Goal: Task Accomplishment & Management: Use online tool/utility

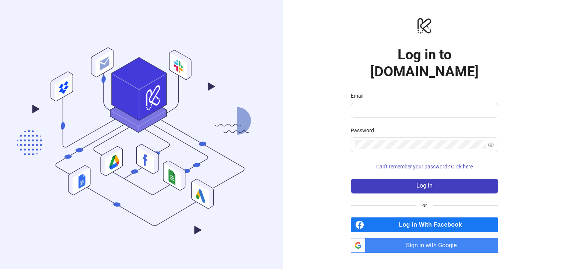
click at [421, 238] on span "Sign in with Google" at bounding box center [434, 245] width 130 height 15
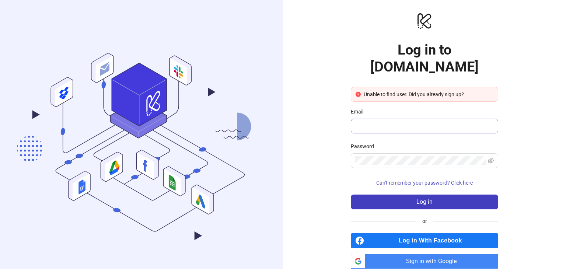
click at [378, 119] on span at bounding box center [424, 126] width 147 height 15
click at [374, 122] on input "Email" at bounding box center [423, 126] width 137 height 9
type input "**********"
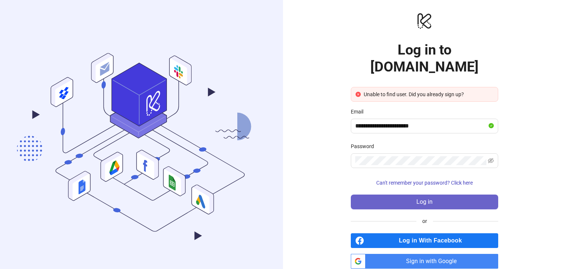
click at [416, 195] on button "Log in" at bounding box center [424, 202] width 147 height 15
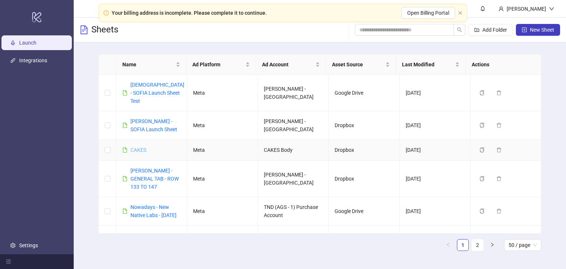
click at [139, 147] on link "CAKES" at bounding box center [138, 150] width 16 height 6
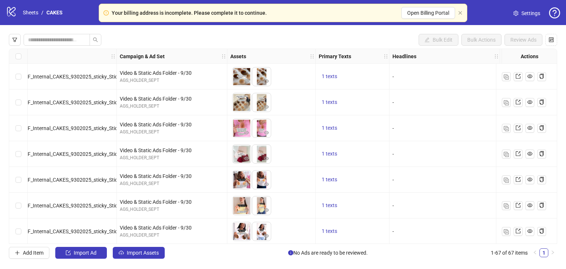
scroll to position [0, 123]
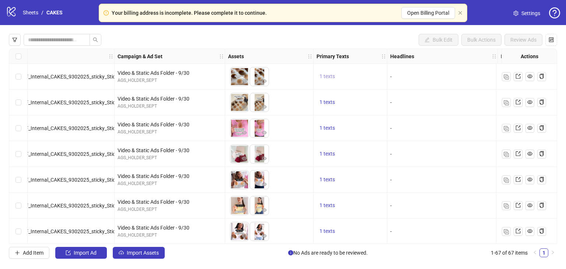
click at [327, 78] on span "1 texts" at bounding box center [327, 76] width 15 height 6
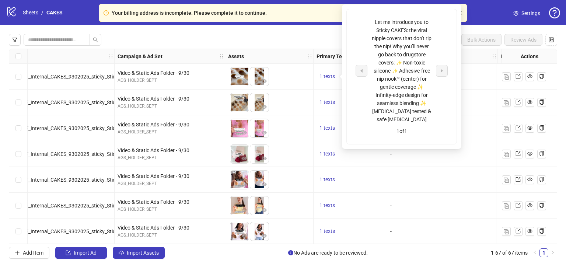
click at [429, 193] on div "-" at bounding box center [442, 206] width 111 height 26
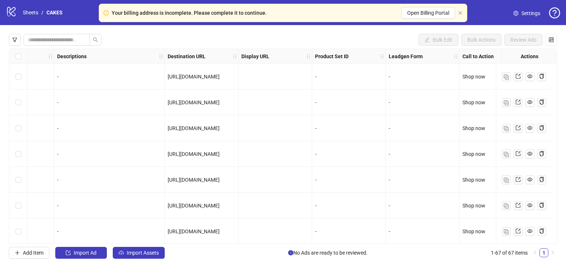
scroll to position [0, 589]
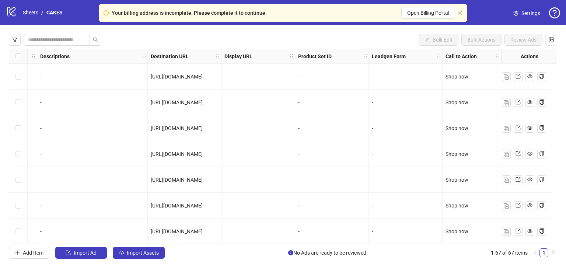
click at [186, 77] on span "https://cakesbody.com/pages/meet-cakes-cleavage-bra" at bounding box center [177, 77] width 52 height 6
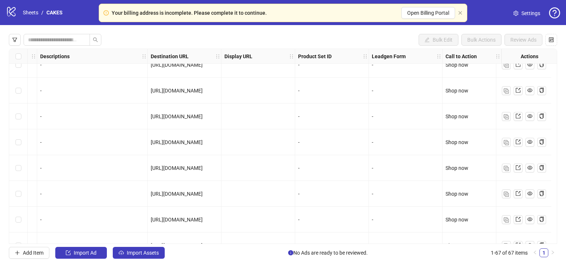
scroll to position [1551, 589]
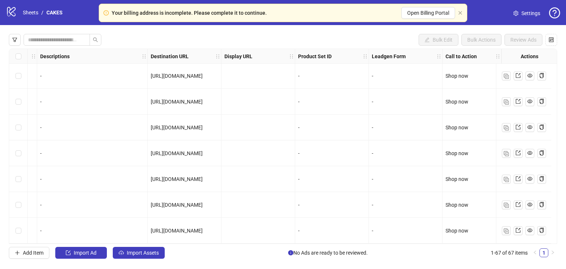
click at [33, 258] on div "Bulk Edit Bulk Actions Review Ads Ad Format Ad Name Campaign & Ad Set Assets Pr…" at bounding box center [283, 146] width 566 height 242
click at [31, 256] on button "Add Item" at bounding box center [29, 253] width 41 height 12
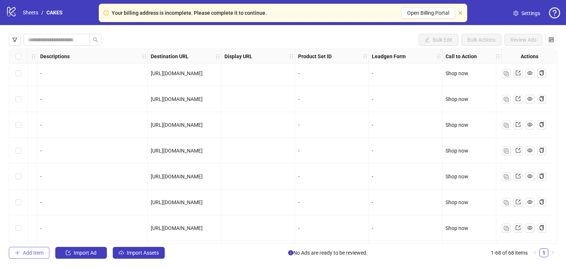
click at [29, 251] on span "Add Item" at bounding box center [33, 253] width 21 height 6
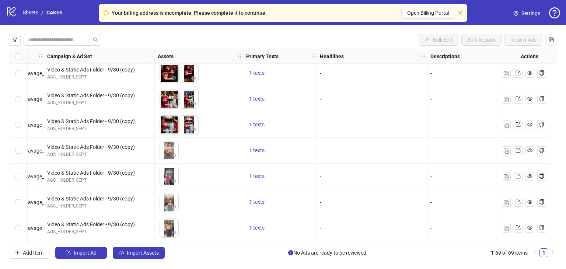
scroll to position [1551, 0]
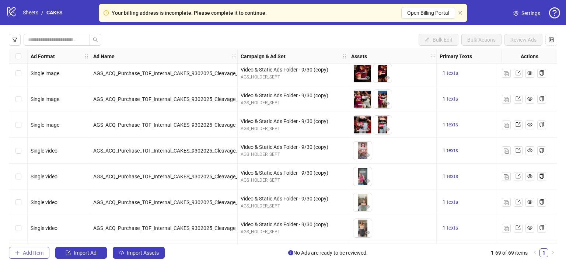
click at [25, 250] on span "Add Item" at bounding box center [33, 253] width 21 height 6
click at [29, 255] on span "Add Item" at bounding box center [33, 253] width 21 height 6
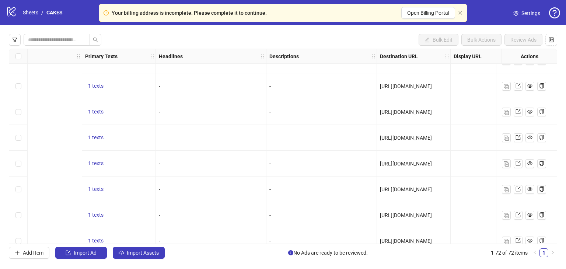
scroll to position [1435, 589]
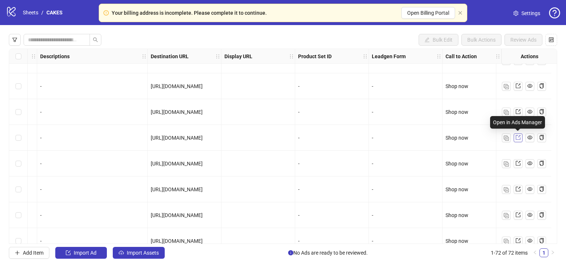
click at [517, 137] on icon "export" at bounding box center [518, 137] width 5 height 5
